Goal: Task Accomplishment & Management: Manage account settings

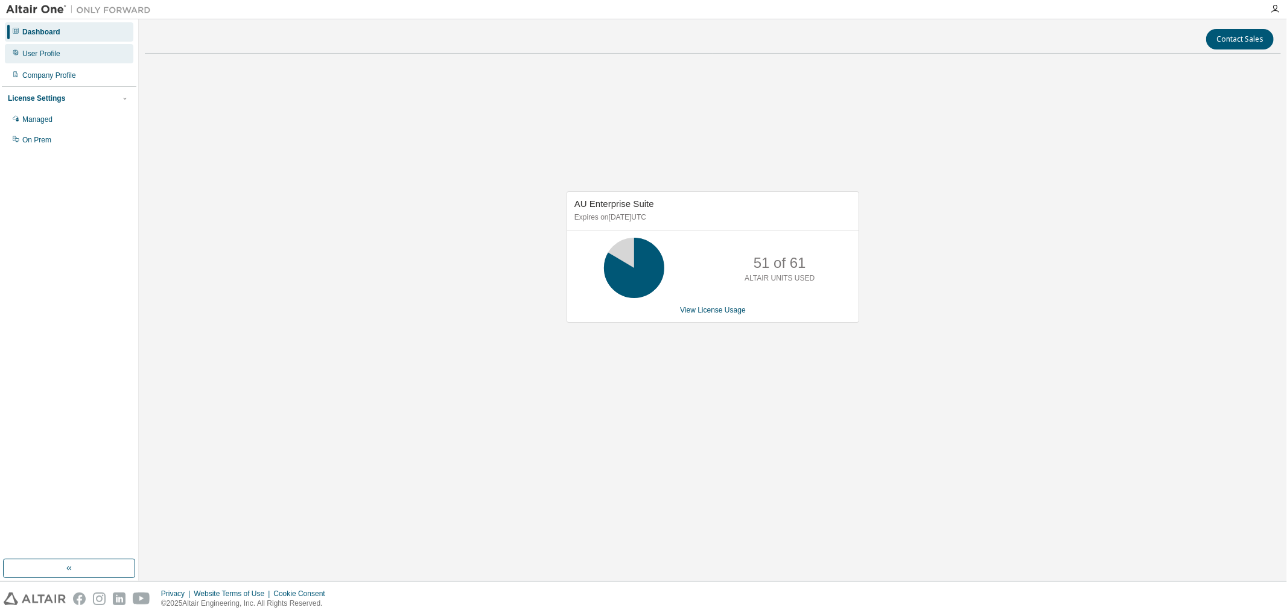
click at [39, 58] on div "User Profile" at bounding box center [41, 54] width 38 height 10
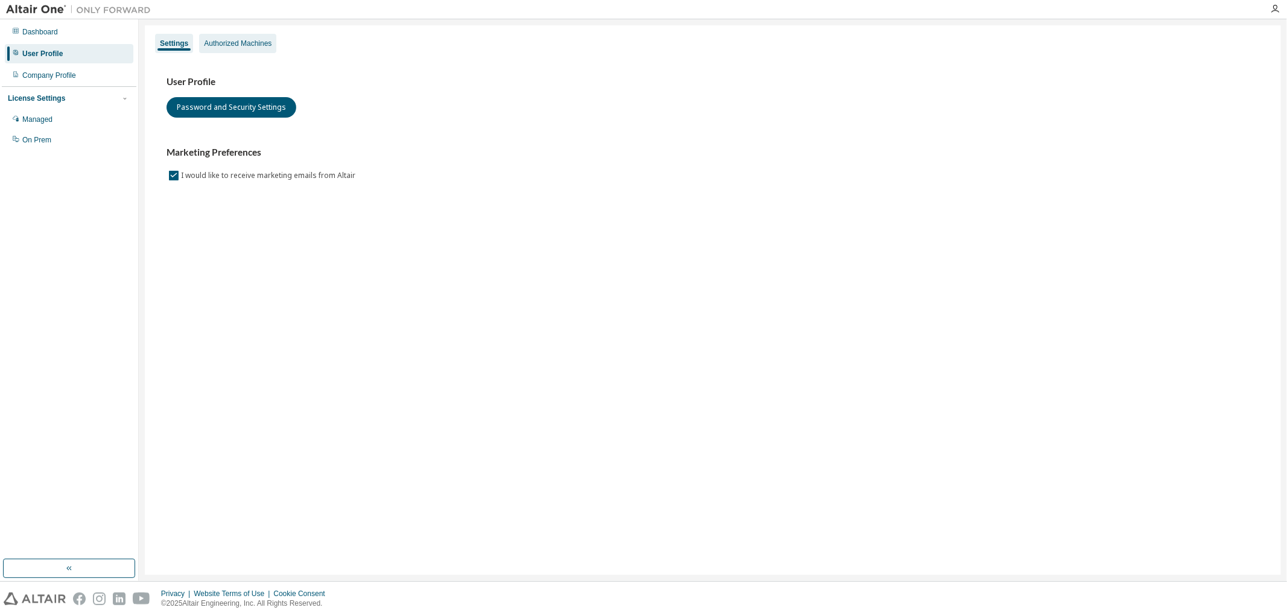
click at [256, 39] on div "Authorized Machines" at bounding box center [238, 44] width 68 height 10
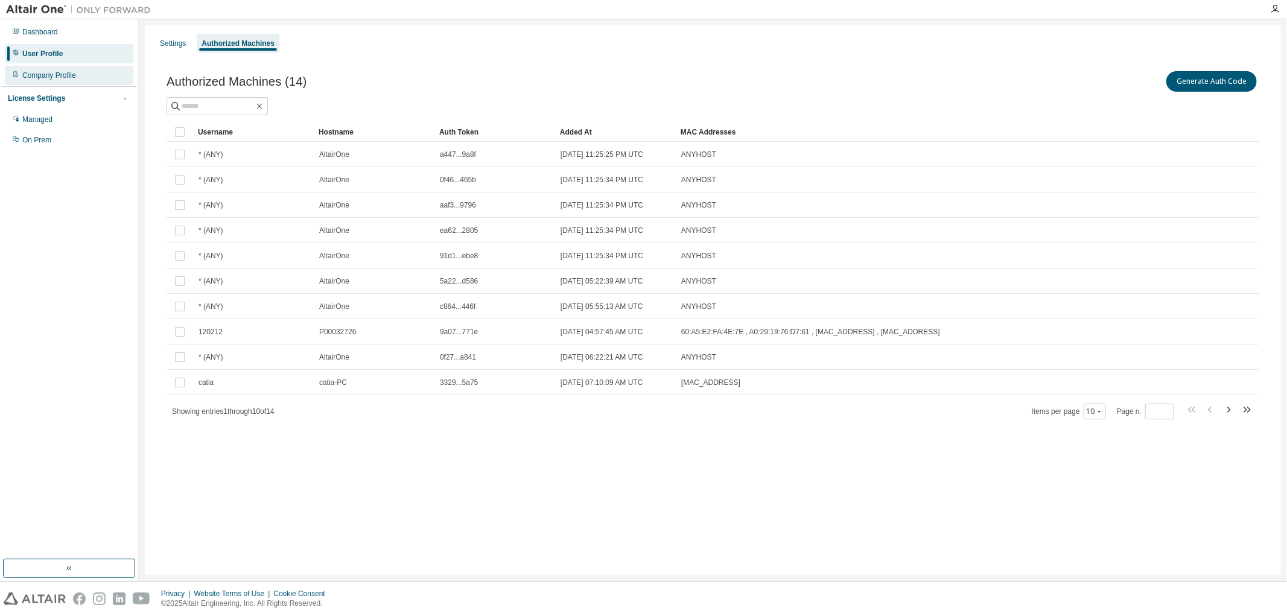
click at [39, 79] on div "Company Profile" at bounding box center [49, 76] width 54 height 10
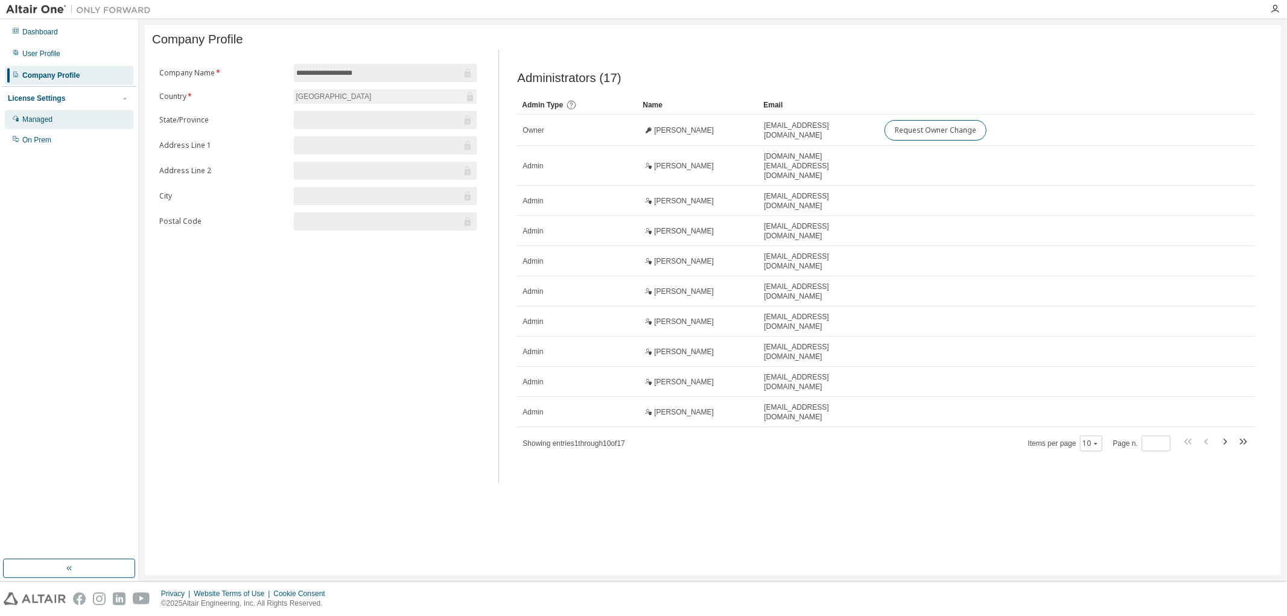
click at [49, 124] on div "Managed" at bounding box center [37, 120] width 30 height 10
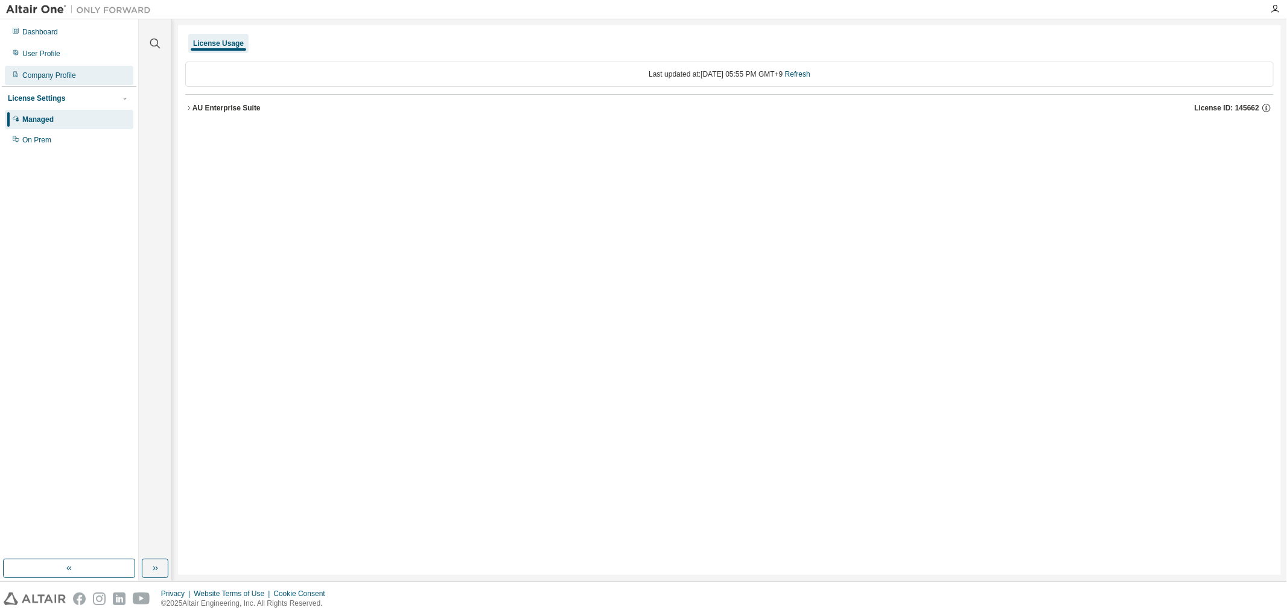
click at [44, 80] on div "Company Profile" at bounding box center [69, 75] width 128 height 19
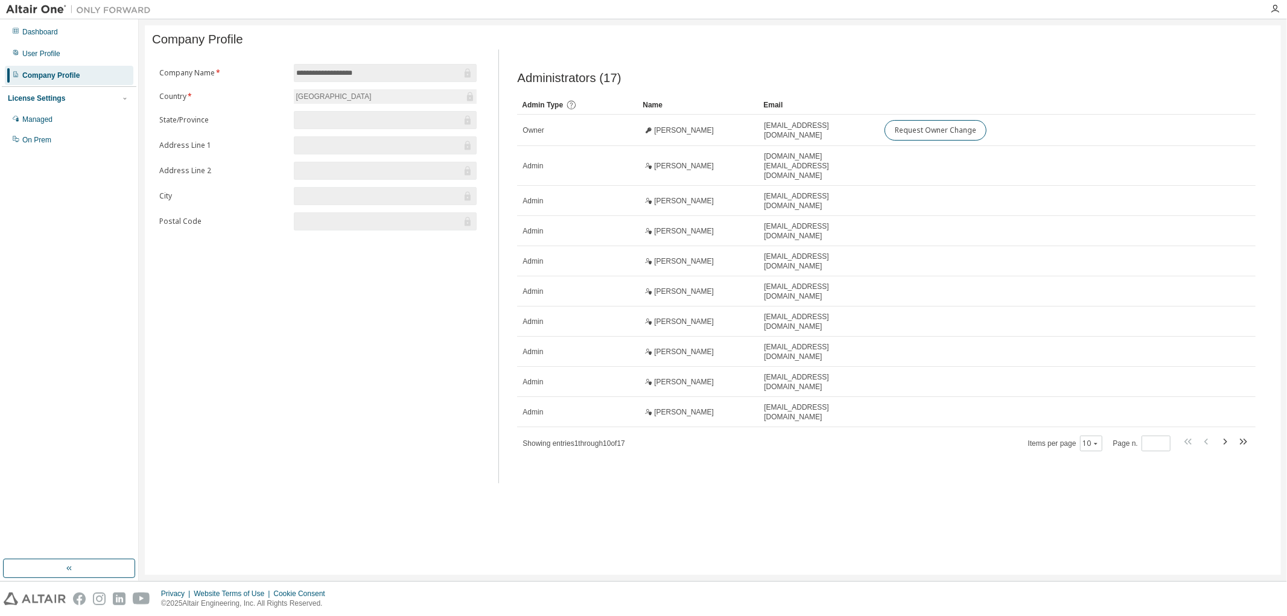
click at [375, 92] on div "[GEOGRAPHIC_DATA]" at bounding box center [385, 96] width 183 height 14
click at [348, 99] on div "[GEOGRAPHIC_DATA]" at bounding box center [385, 96] width 183 height 14
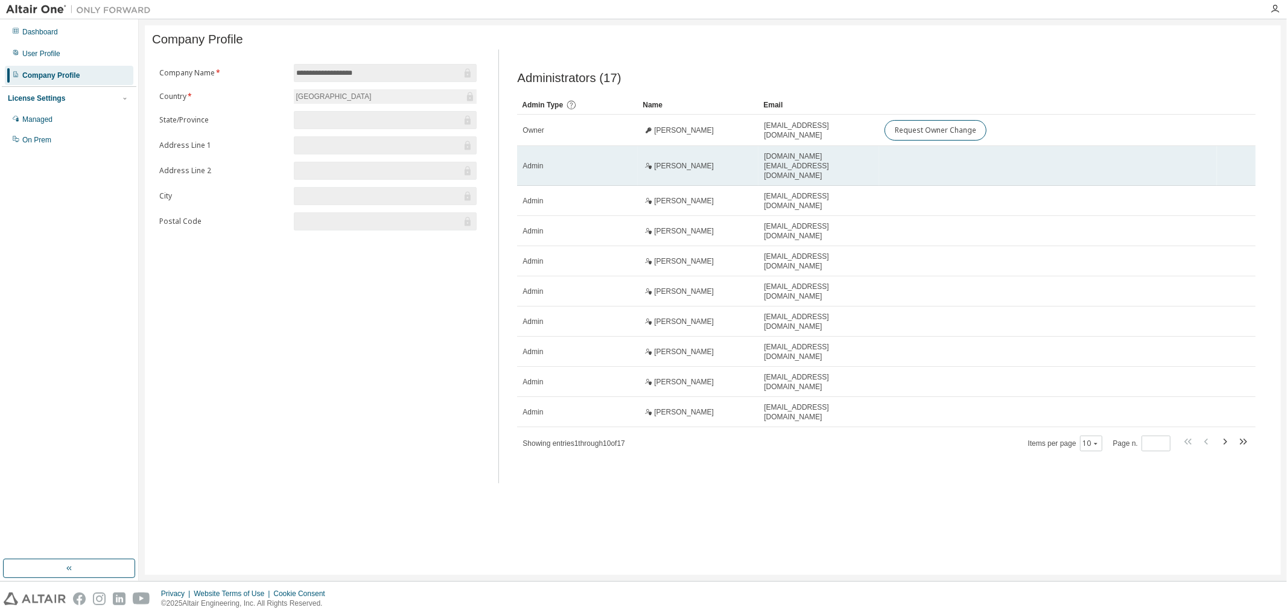
click at [580, 170] on div "Admin" at bounding box center [577, 166] width 110 height 10
click at [569, 171] on td "Admin" at bounding box center [577, 166] width 121 height 40
click at [887, 167] on td at bounding box center [1048, 166] width 338 height 40
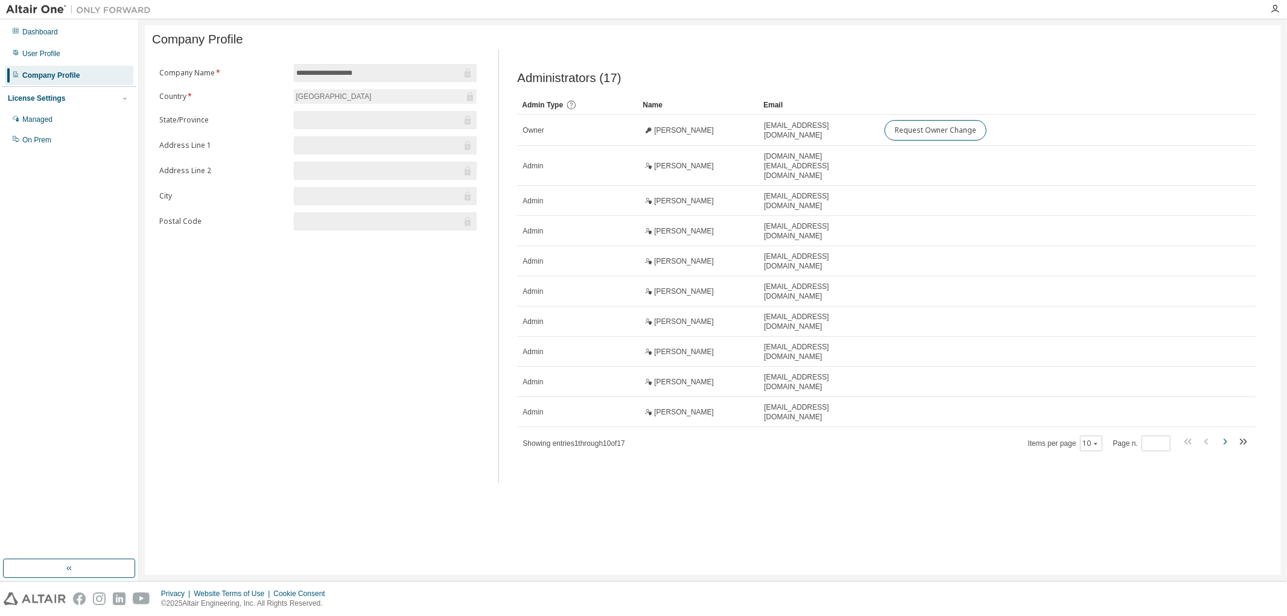
click at [1220, 434] on icon "button" at bounding box center [1224, 441] width 14 height 14
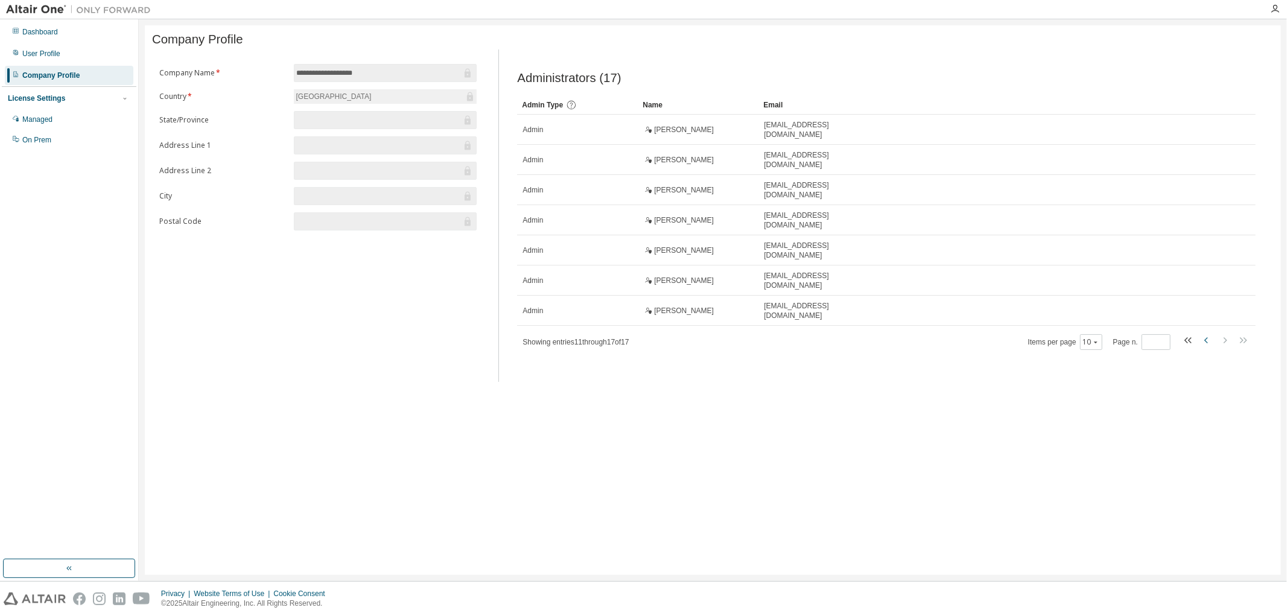
click at [1199, 344] on icon "button" at bounding box center [1206, 340] width 14 height 14
type input "*"
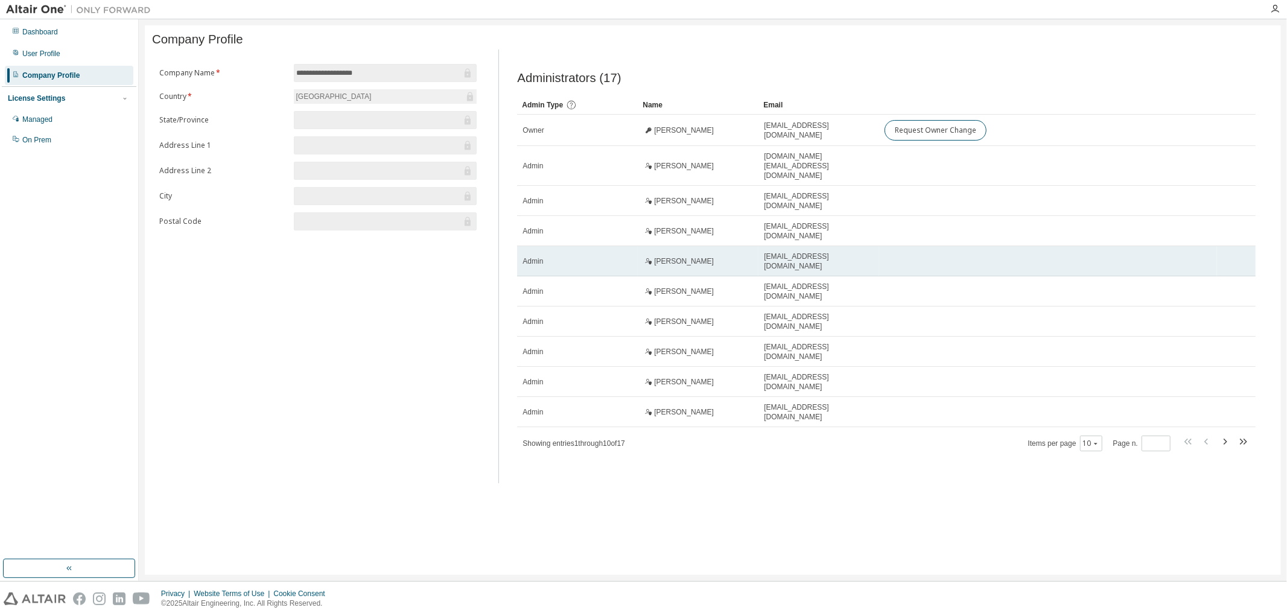
click at [671, 264] on td "[PERSON_NAME]" at bounding box center [698, 261] width 121 height 30
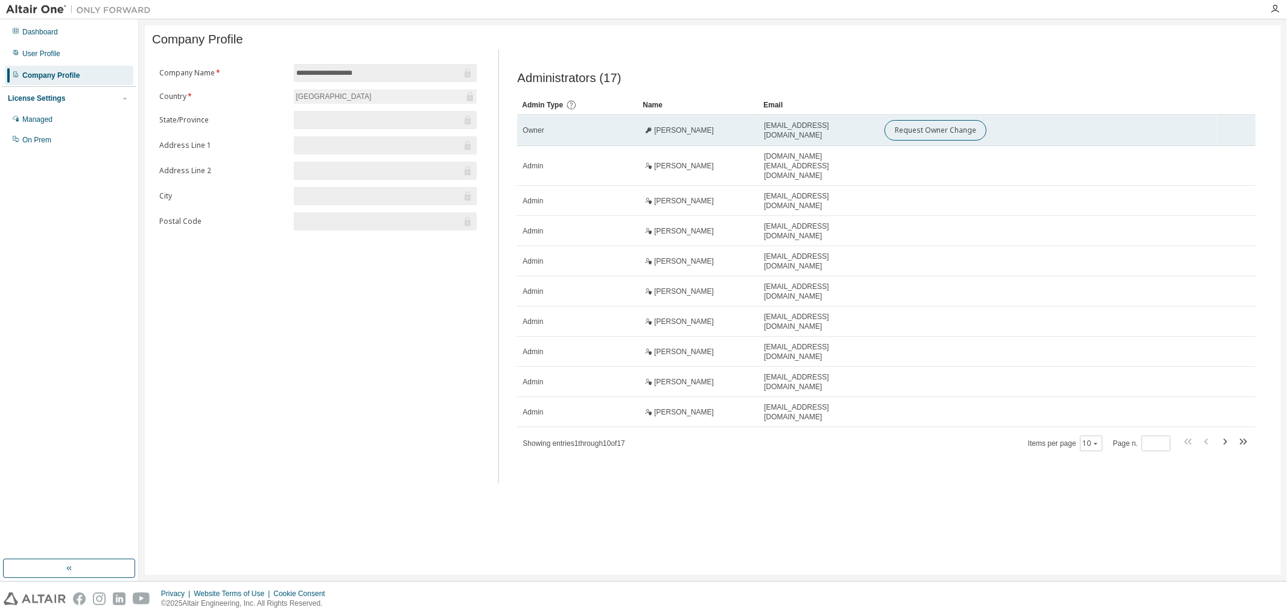
click at [836, 144] on td "[EMAIL_ADDRESS][DOMAIN_NAME]" at bounding box center [818, 130] width 121 height 31
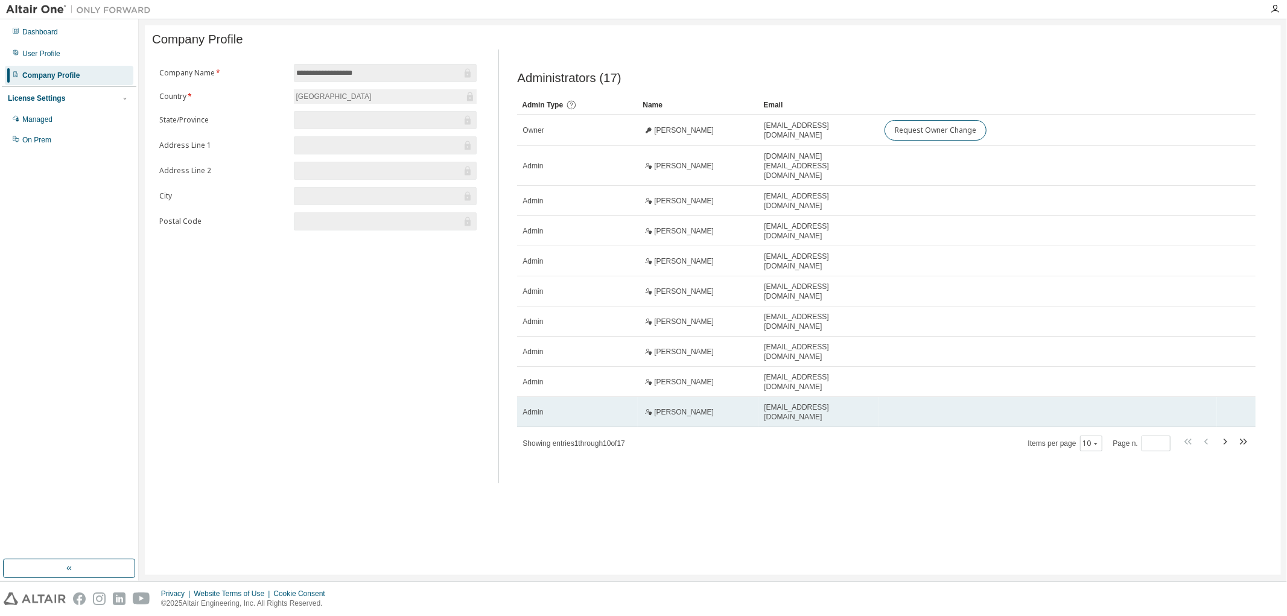
click at [770, 402] on span "[EMAIL_ADDRESS][DOMAIN_NAME]" at bounding box center [819, 411] width 110 height 19
click at [547, 402] on td "Admin" at bounding box center [577, 412] width 121 height 30
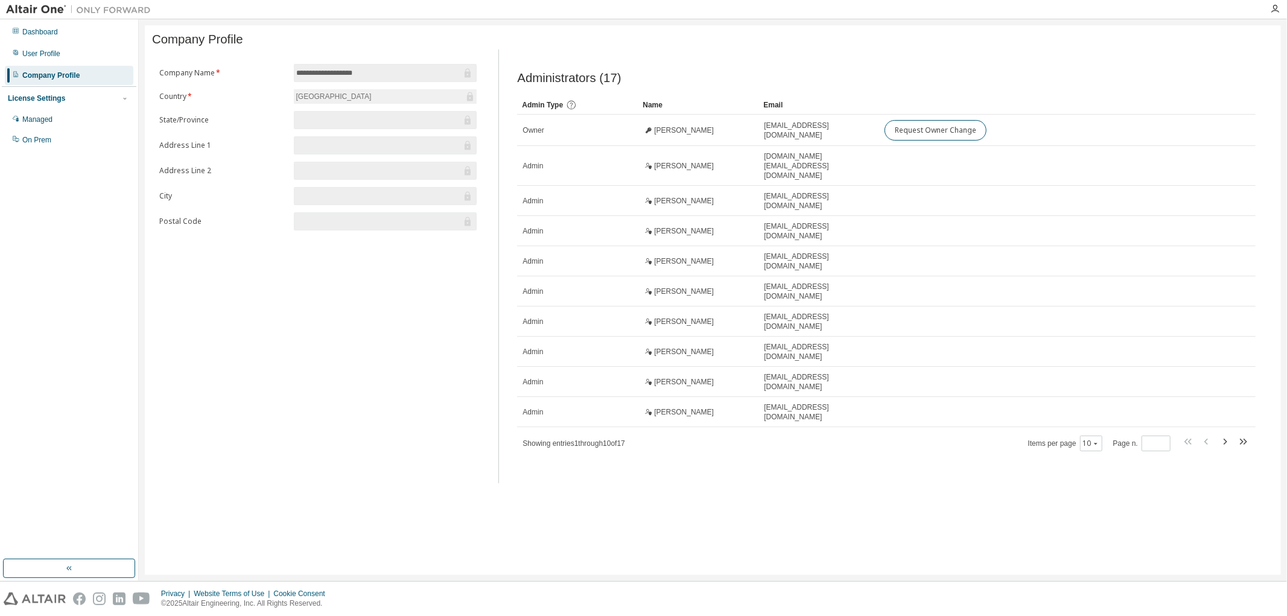
click at [52, 100] on div "License Settings" at bounding box center [36, 99] width 57 height 10
click at [50, 100] on div "License Settings" at bounding box center [36, 99] width 57 height 10
click at [40, 46] on div "User Profile" at bounding box center [69, 53] width 128 height 19
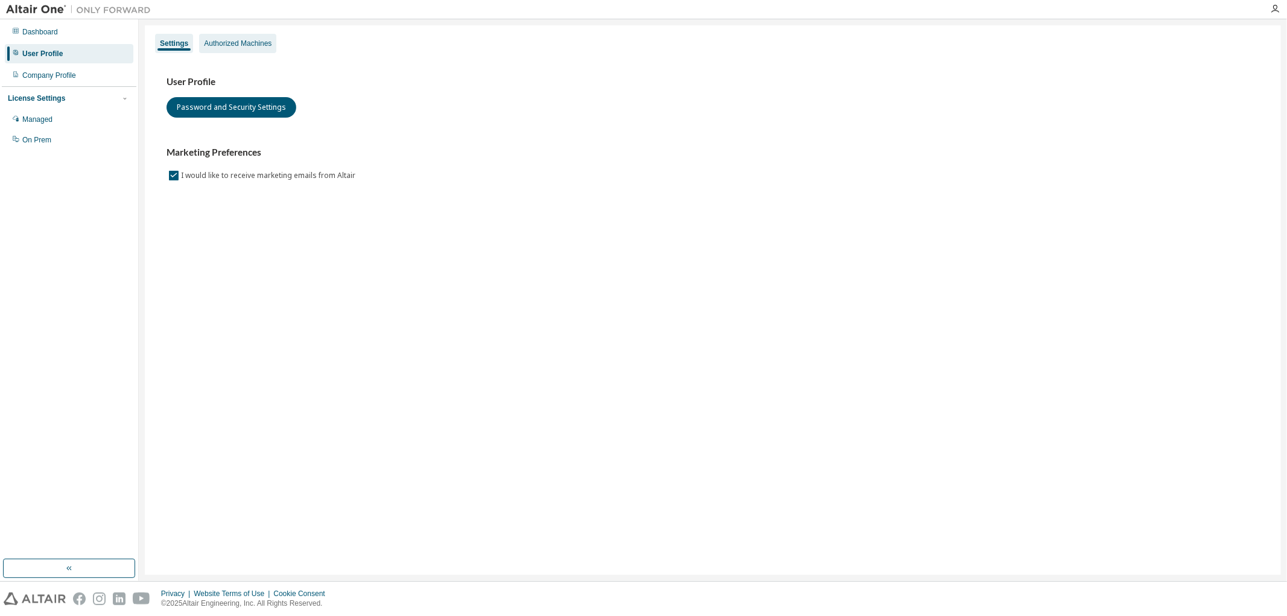
click at [223, 41] on div "Authorized Machines" at bounding box center [238, 44] width 68 height 10
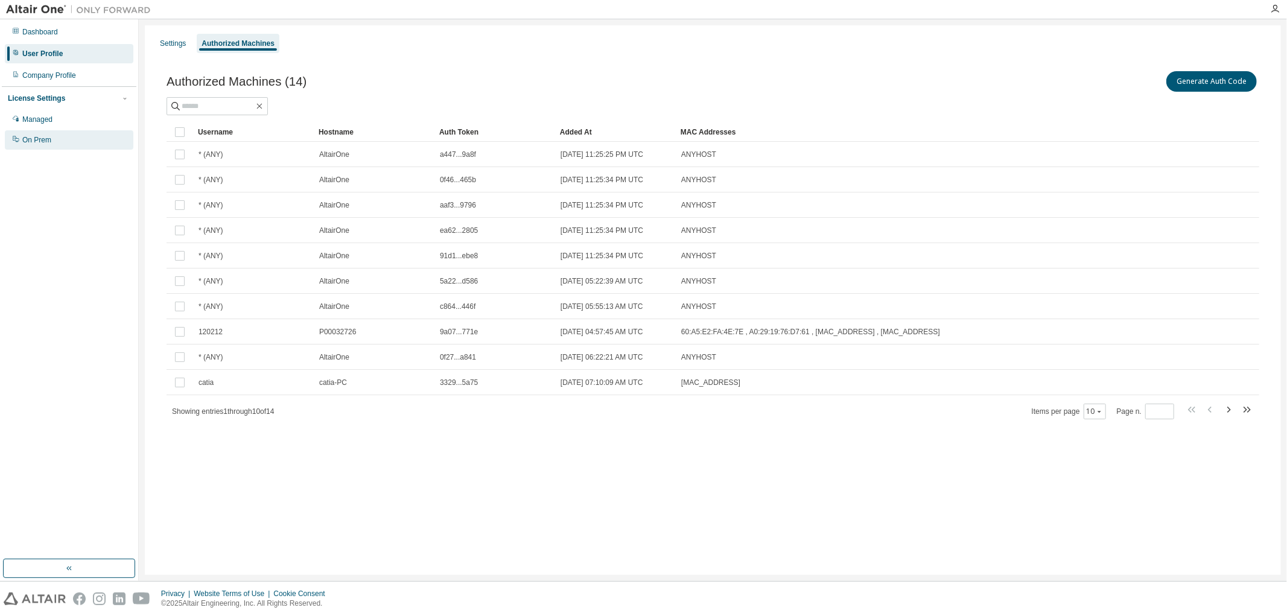
click at [56, 140] on div "On Prem" at bounding box center [69, 139] width 128 height 19
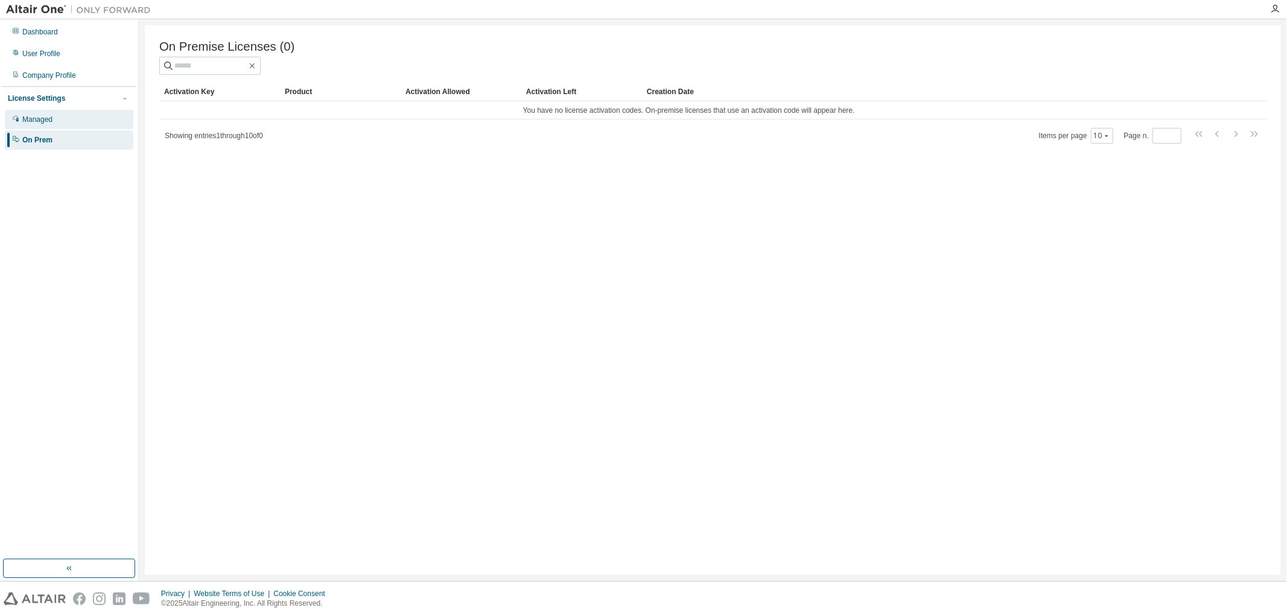
click at [38, 124] on div "Managed" at bounding box center [37, 120] width 30 height 10
